Goal: Information Seeking & Learning: Find contact information

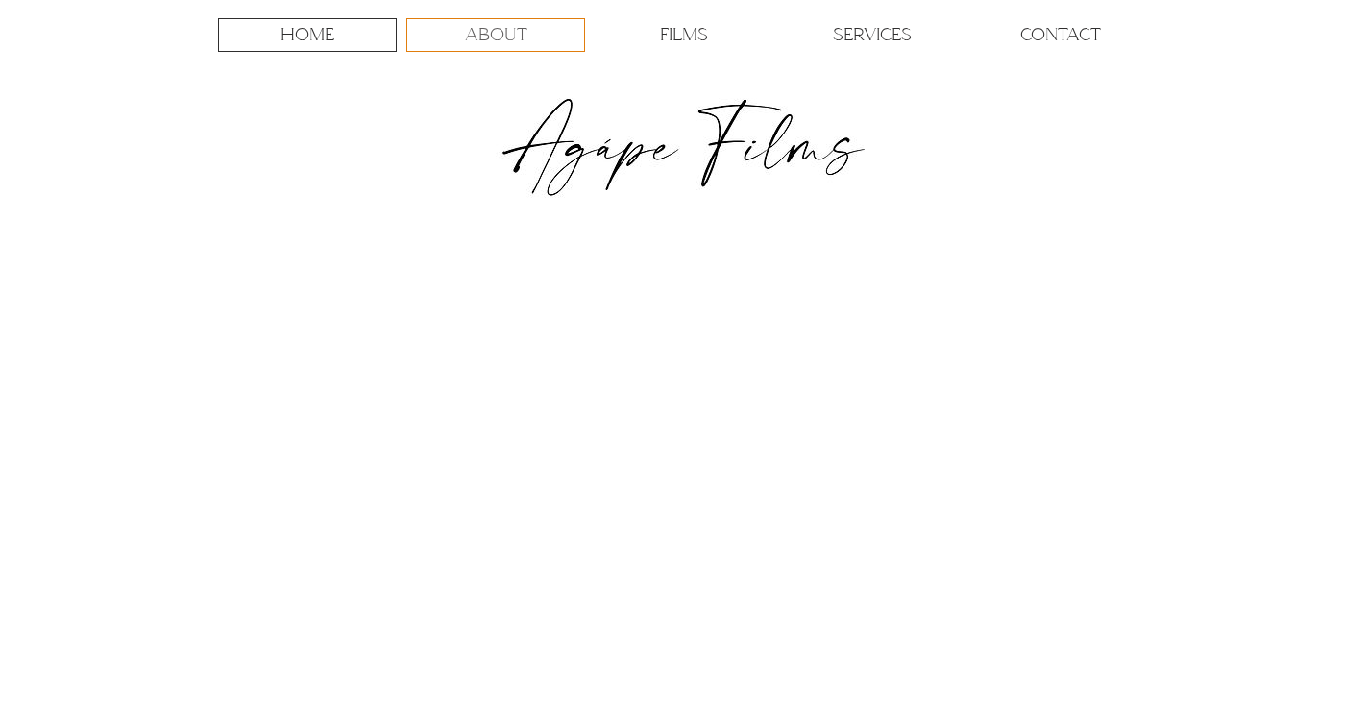
click at [501, 40] on p "ABOUT" at bounding box center [496, 35] width 62 height 32
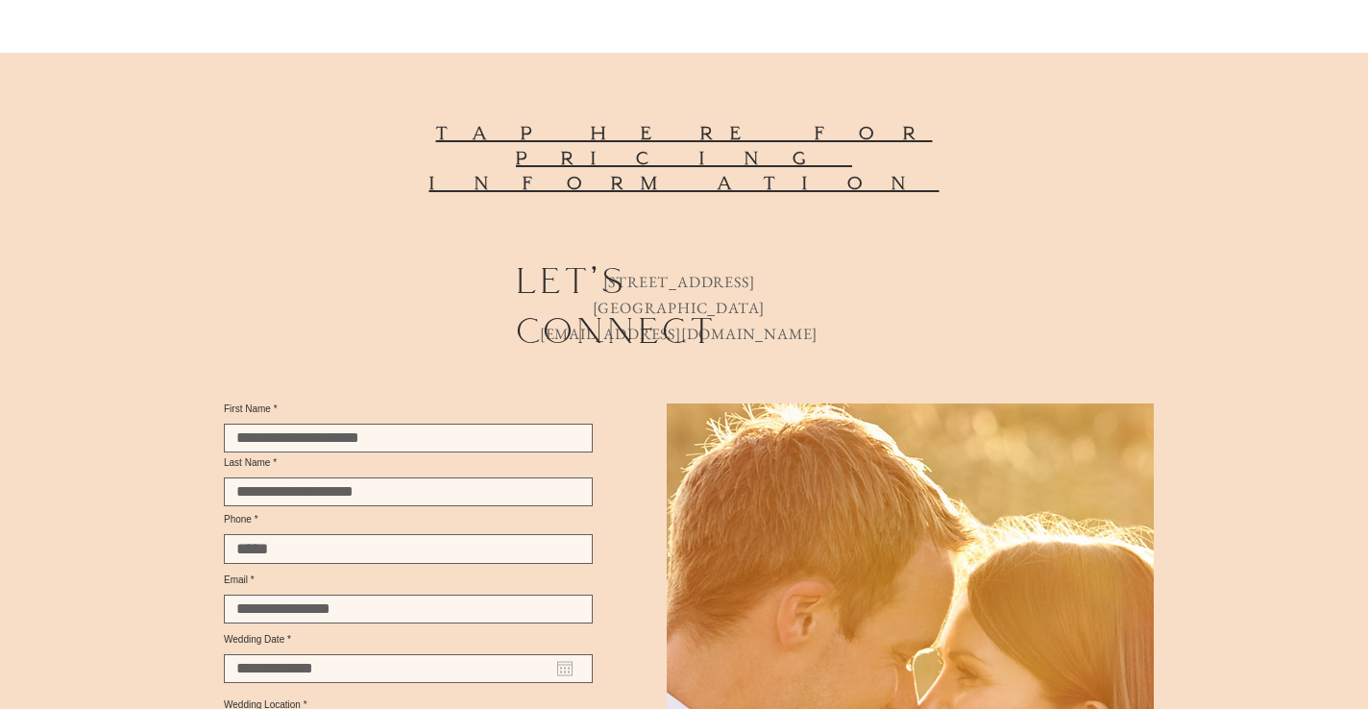
scroll to position [2326, 0]
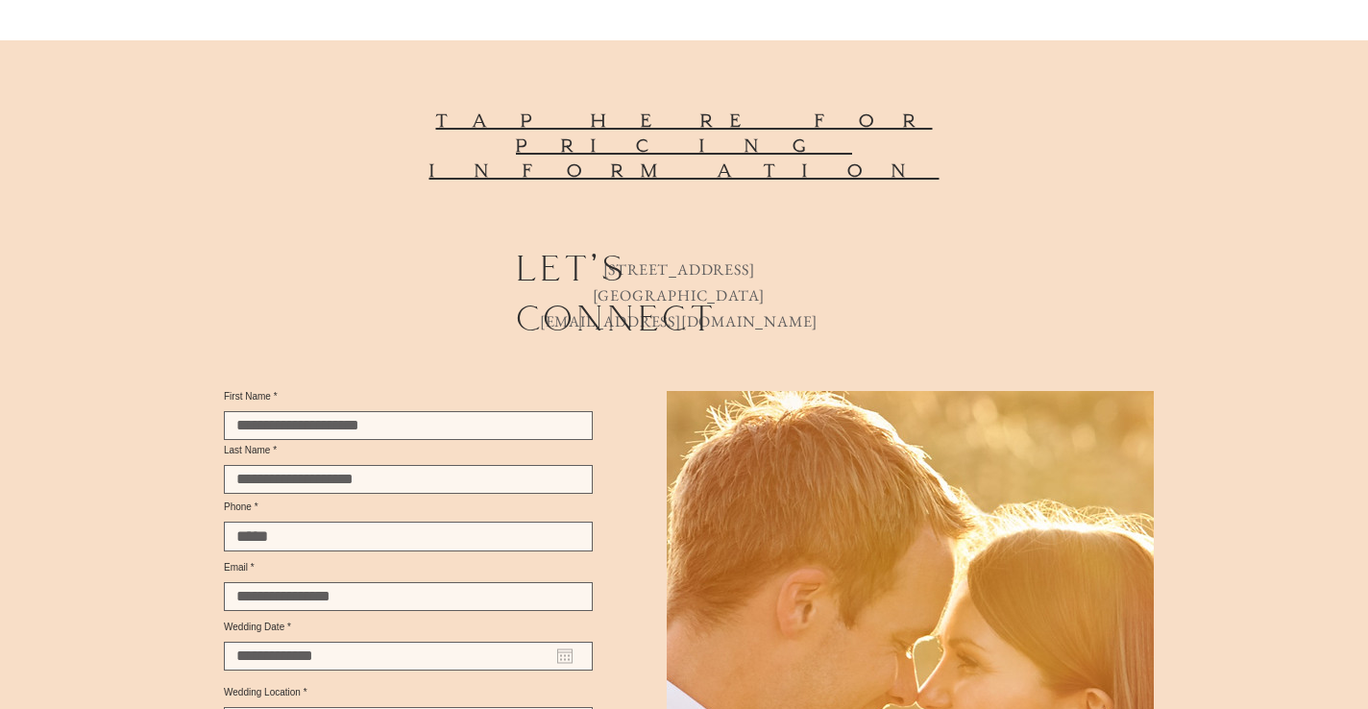
click at [743, 110] on span "tap here for pricing information" at bounding box center [684, 146] width 510 height 72
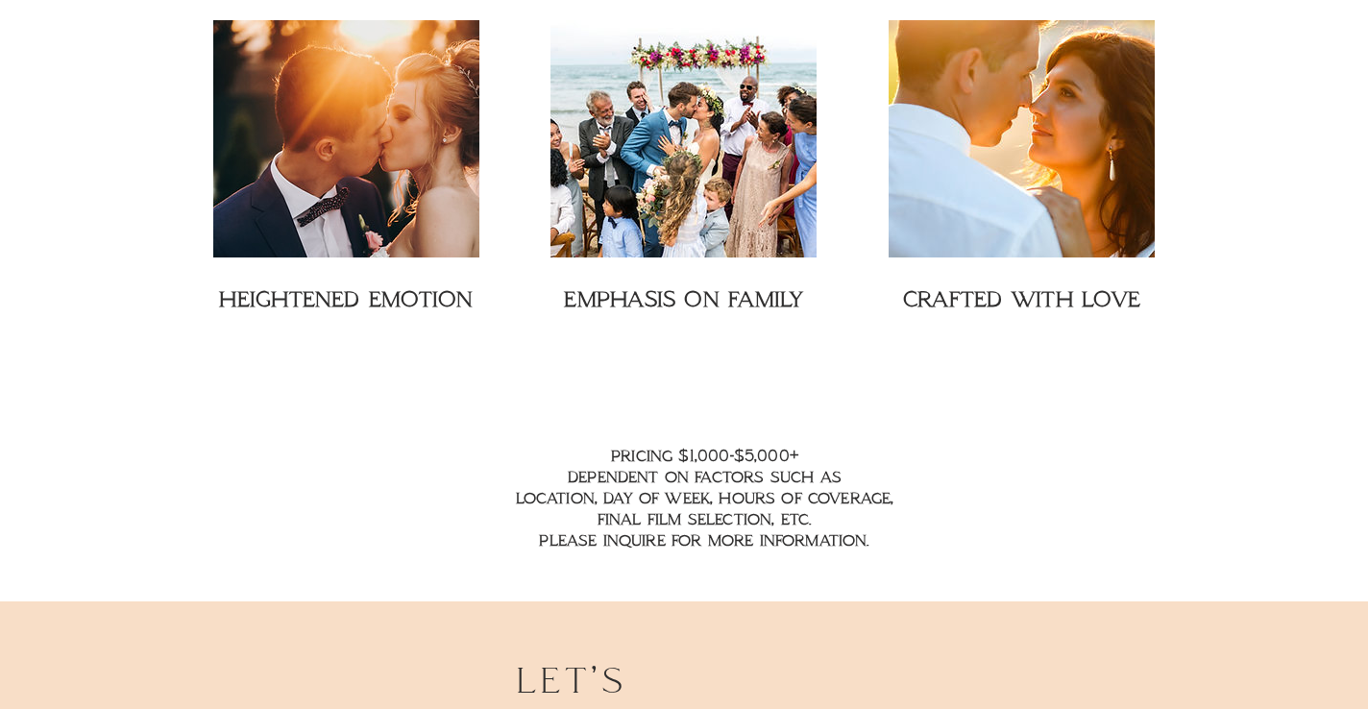
scroll to position [2812, 0]
click at [341, 202] on img at bounding box center [346, 137] width 266 height 237
drag, startPoint x: 776, startPoint y: 200, endPoint x: 903, endPoint y: 211, distance: 127.3
click at [776, 200] on img at bounding box center [683, 137] width 266 height 237
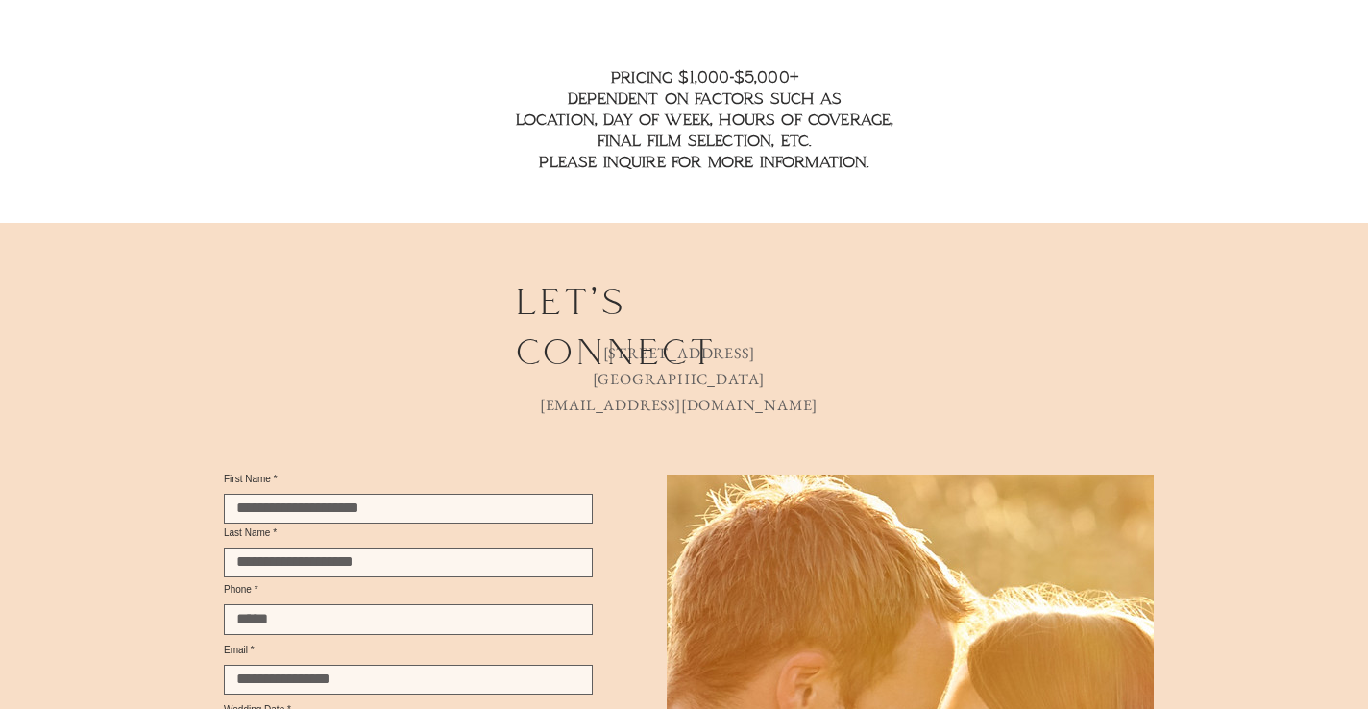
scroll to position [3221, 0]
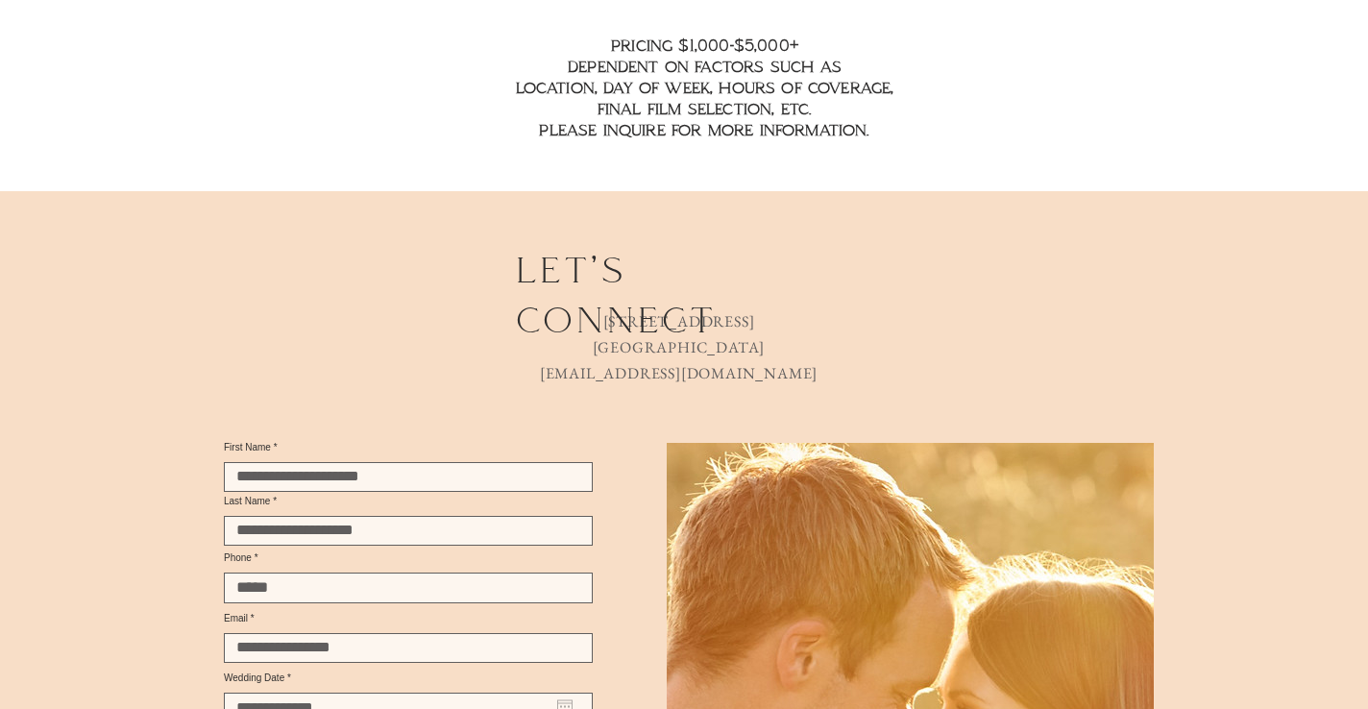
click at [628, 363] on link "[EMAIL_ADDRESS][DOMAIN_NAME]" at bounding box center [679, 373] width 278 height 20
